Goal: Information Seeking & Learning: Find specific fact

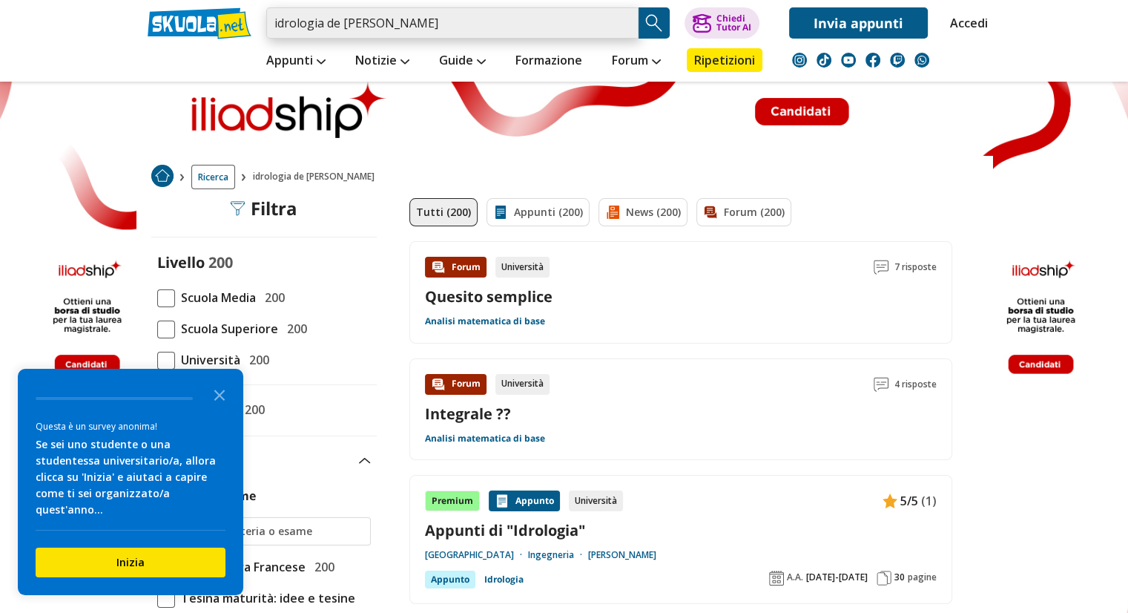
drag, startPoint x: 433, startPoint y: 26, endPoint x: 326, endPoint y: 26, distance: 106.8
click at [326, 26] on input "idrologia de michele" at bounding box center [452, 22] width 372 height 31
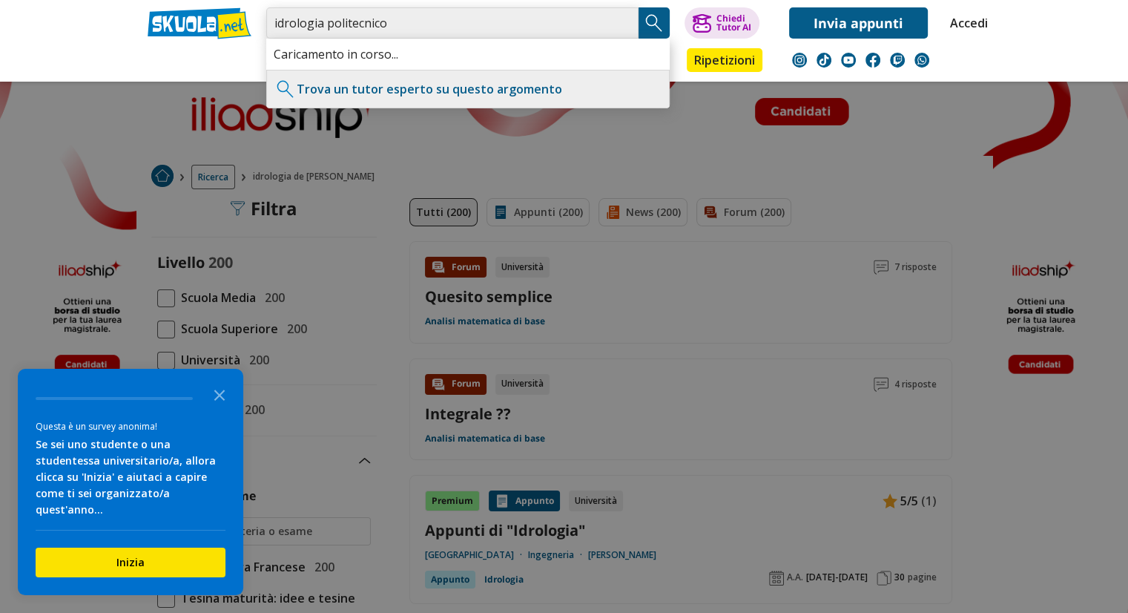
type input "idrologia politecnico"
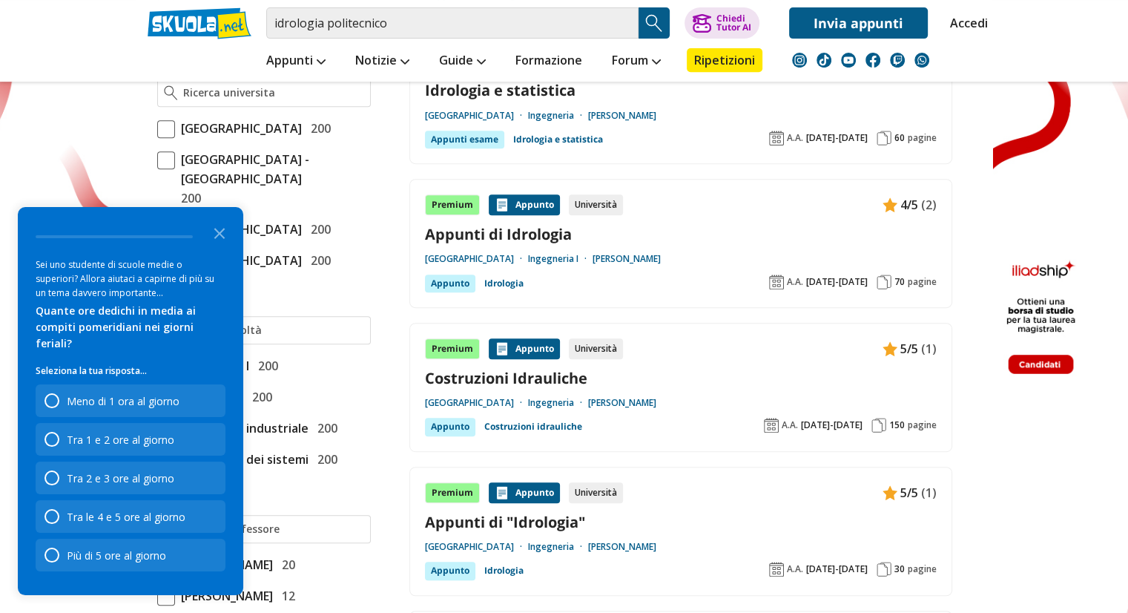
scroll to position [630, 0]
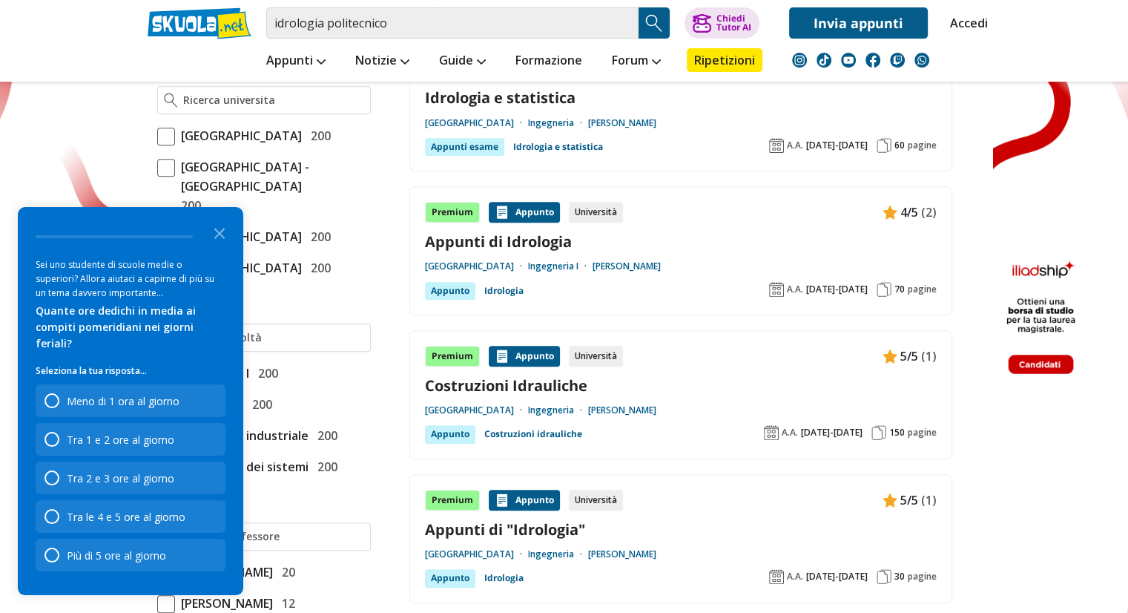
click at [171, 130] on span at bounding box center [166, 137] width 18 height 18
click at [157, 136] on input "[GEOGRAPHIC_DATA] 200" at bounding box center [157, 136] width 0 height 0
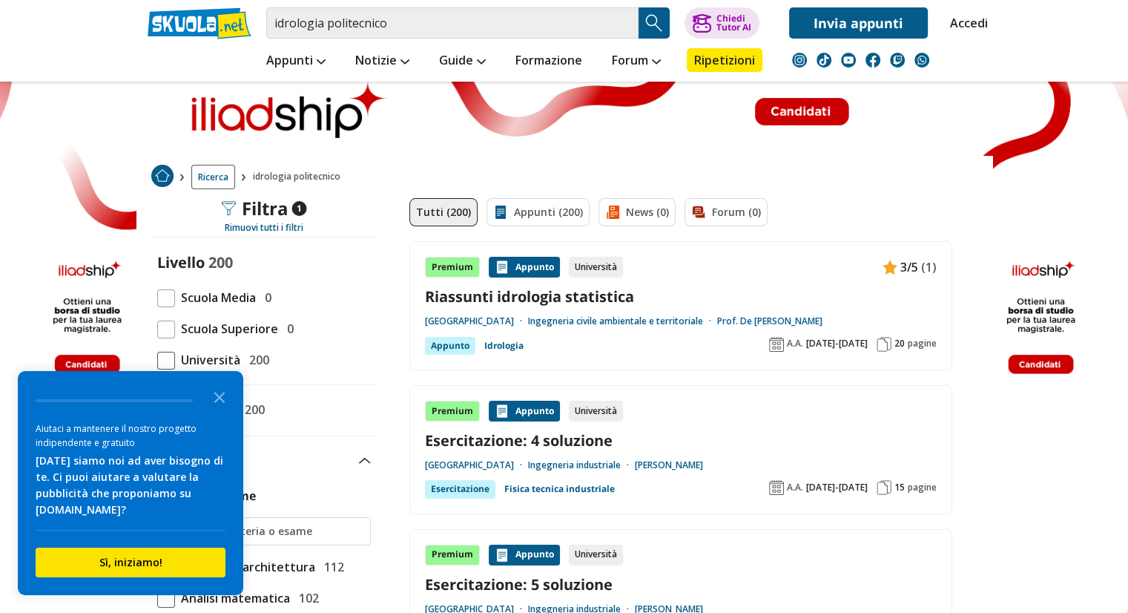
click at [759, 320] on link "Prof. De [PERSON_NAME]" at bounding box center [769, 321] width 105 height 12
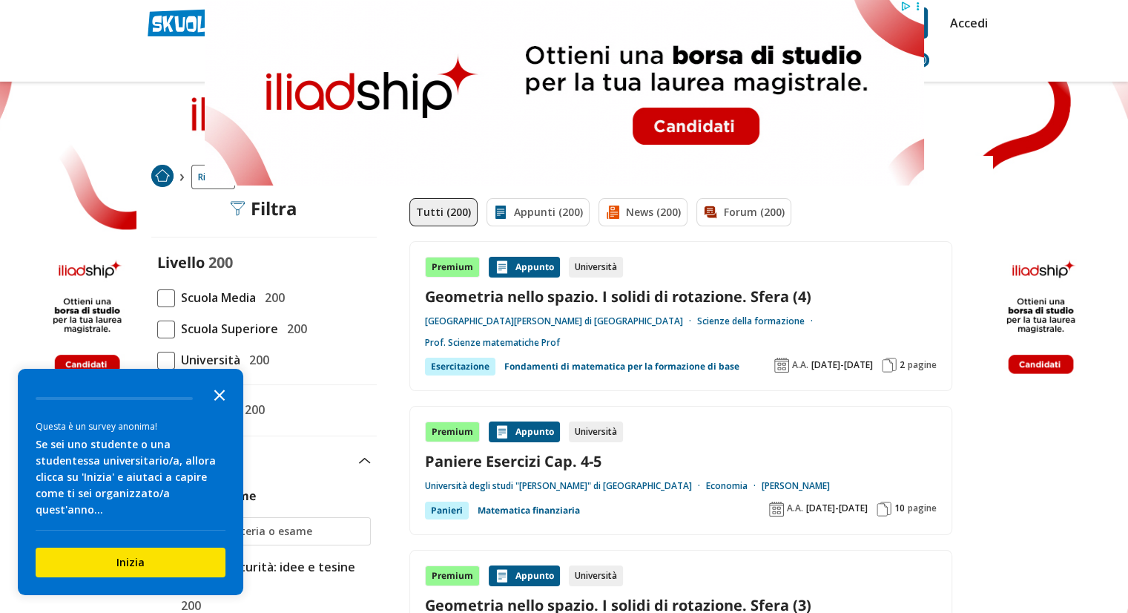
click at [219, 400] on polygon "Close the survey" at bounding box center [219, 394] width 11 height 11
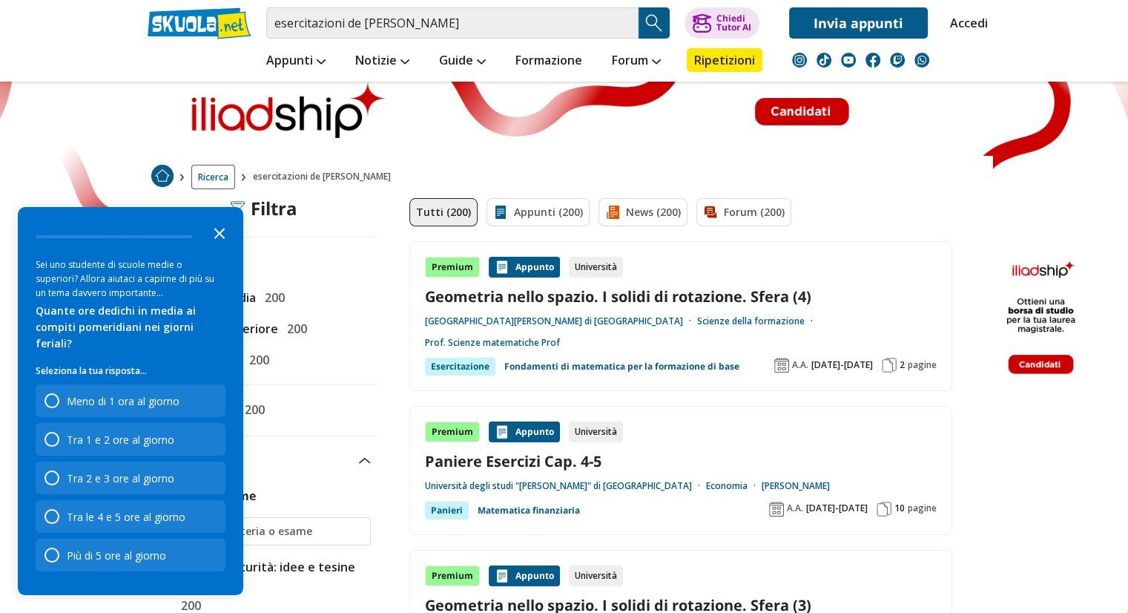
click at [222, 247] on icon "Close the survey" at bounding box center [220, 232] width 30 height 30
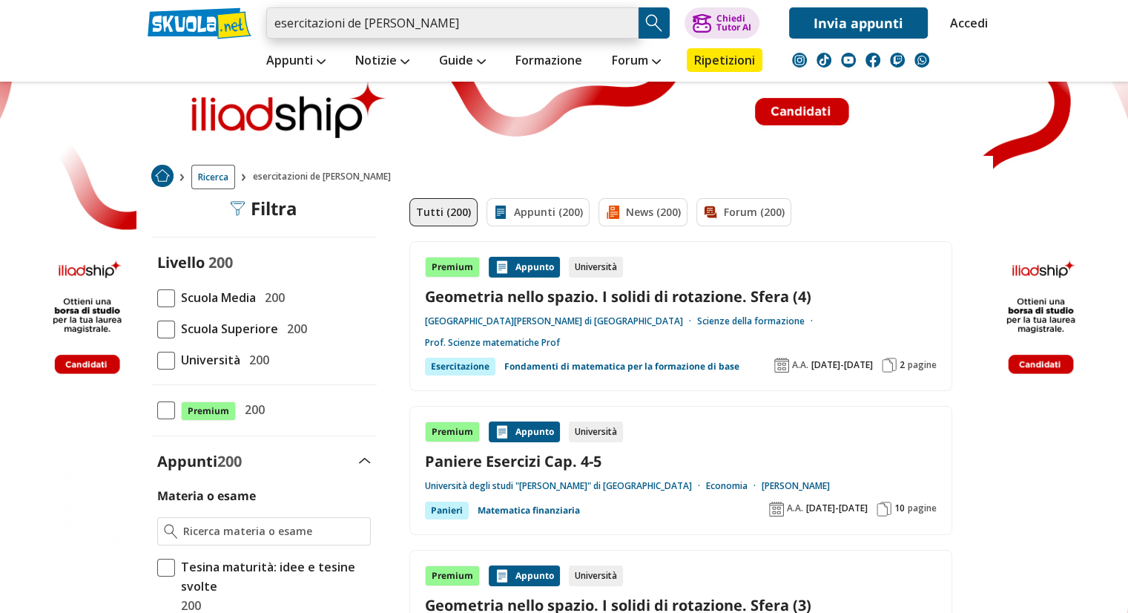
drag, startPoint x: 467, startPoint y: 19, endPoint x: 364, endPoint y: 21, distance: 103.1
click at [364, 21] on input "esercitazioni de michele carlo" at bounding box center [452, 22] width 372 height 31
